Goal: Information Seeking & Learning: Learn about a topic

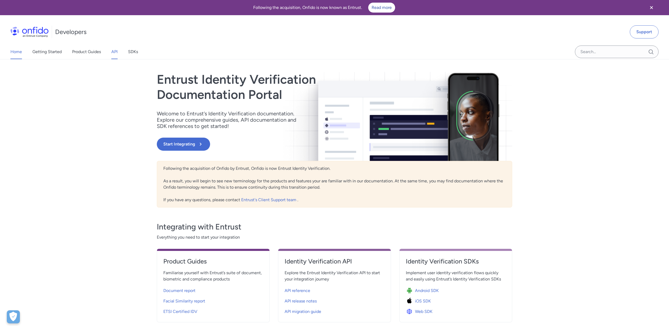
click at [118, 53] on link "API" at bounding box center [114, 51] width 6 height 15
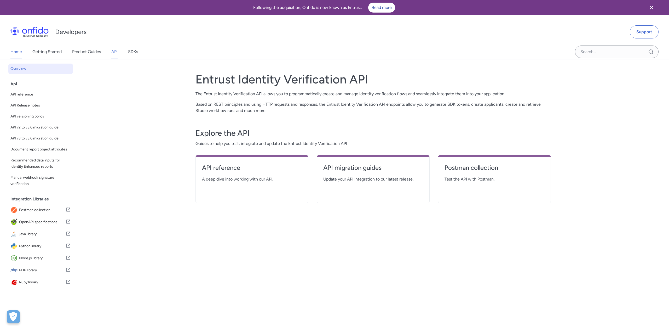
click at [17, 54] on link "Home" at bounding box center [16, 51] width 12 height 15
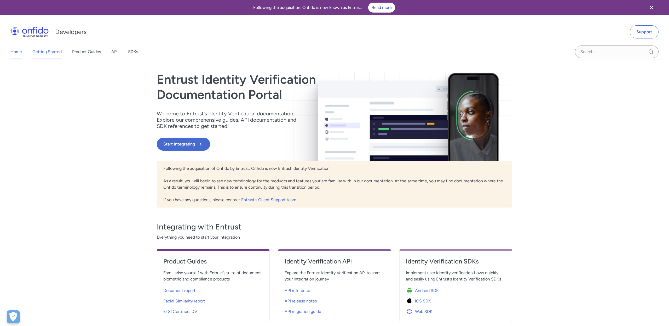
click at [51, 49] on link "Getting Started" at bounding box center [46, 51] width 29 height 15
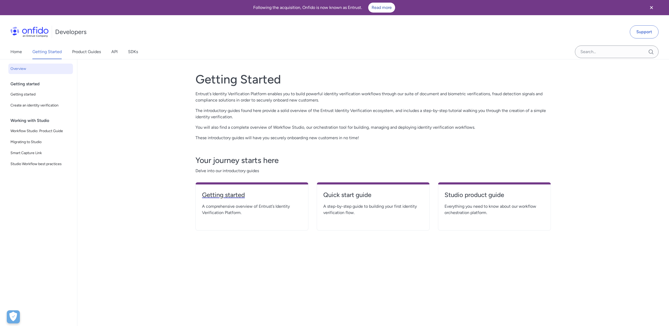
click at [222, 201] on link "Getting started" at bounding box center [252, 197] width 100 height 13
